Goal: Information Seeking & Learning: Learn about a topic

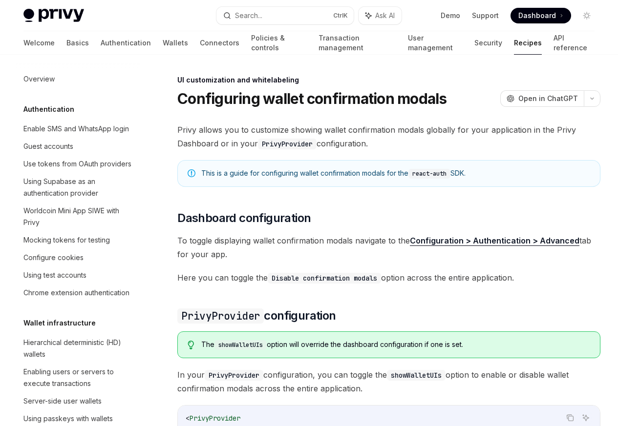
scroll to position [427, 0]
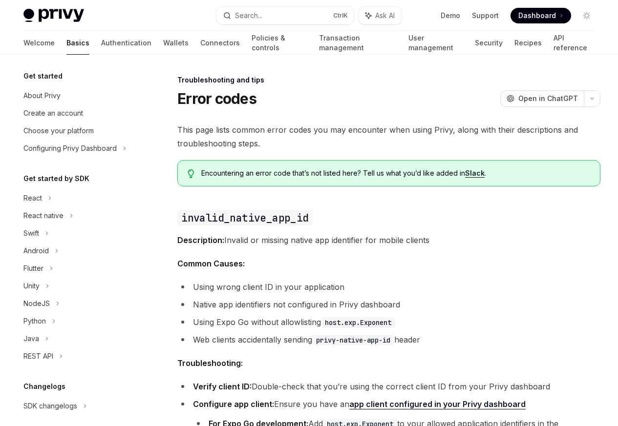
scroll to position [93, 0]
